Goal: Task Accomplishment & Management: Manage account settings

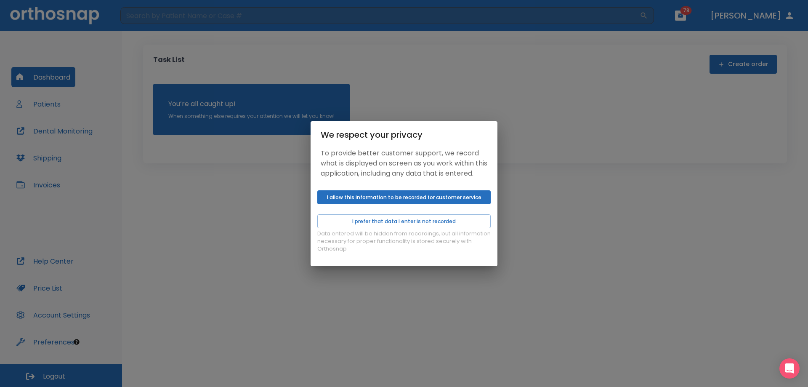
click at [468, 195] on button "I allow this information to be recorded for customer service" at bounding box center [403, 197] width 173 height 14
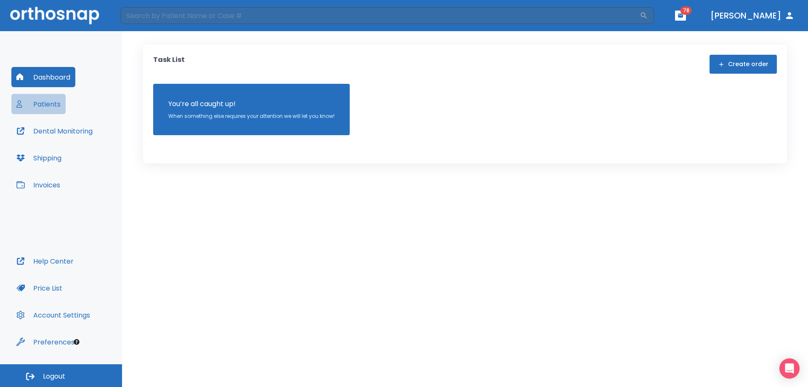
click at [40, 112] on button "Patients" at bounding box center [38, 104] width 54 height 20
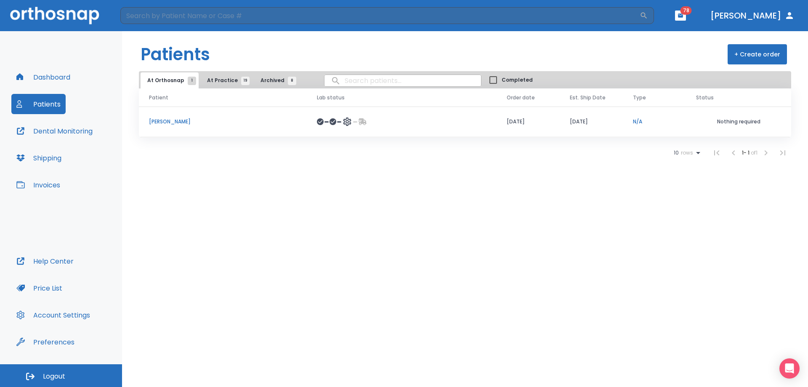
click at [239, 75] on button "At Practice 19" at bounding box center [226, 80] width 52 height 16
